Goal: Task Accomplishment & Management: Use online tool/utility

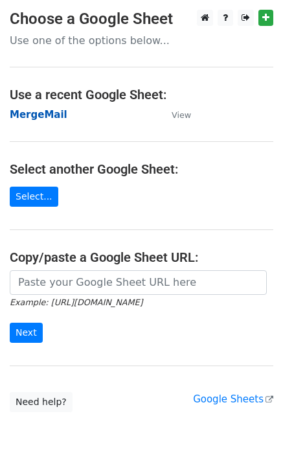
click at [43, 117] on strong "MergeMail" at bounding box center [39, 115] width 58 height 12
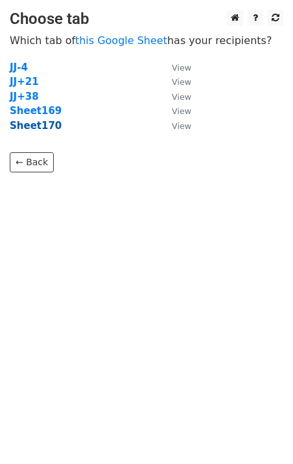
click at [46, 126] on strong "Sheet170" at bounding box center [36, 126] width 52 height 12
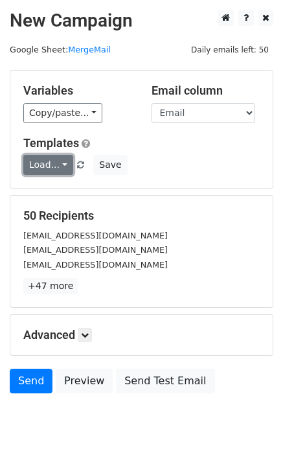
click at [38, 168] on link "Load..." at bounding box center [48, 165] width 50 height 20
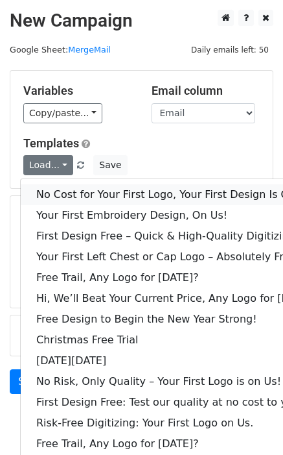
click at [60, 191] on link "No Cost for Your First Logo, Your First Design Is On Us!" at bounding box center [177, 194] width 313 height 21
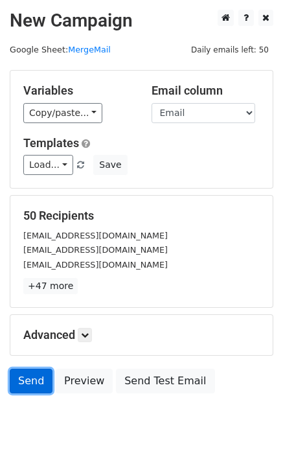
click at [41, 385] on link "Send" at bounding box center [31, 381] width 43 height 25
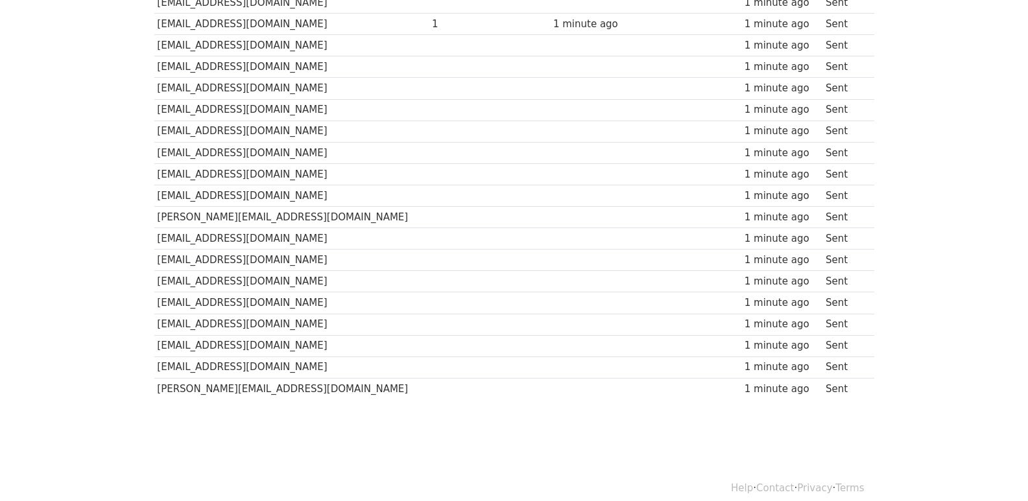
scroll to position [903, 0]
